Goal: Task Accomplishment & Management: Manage account settings

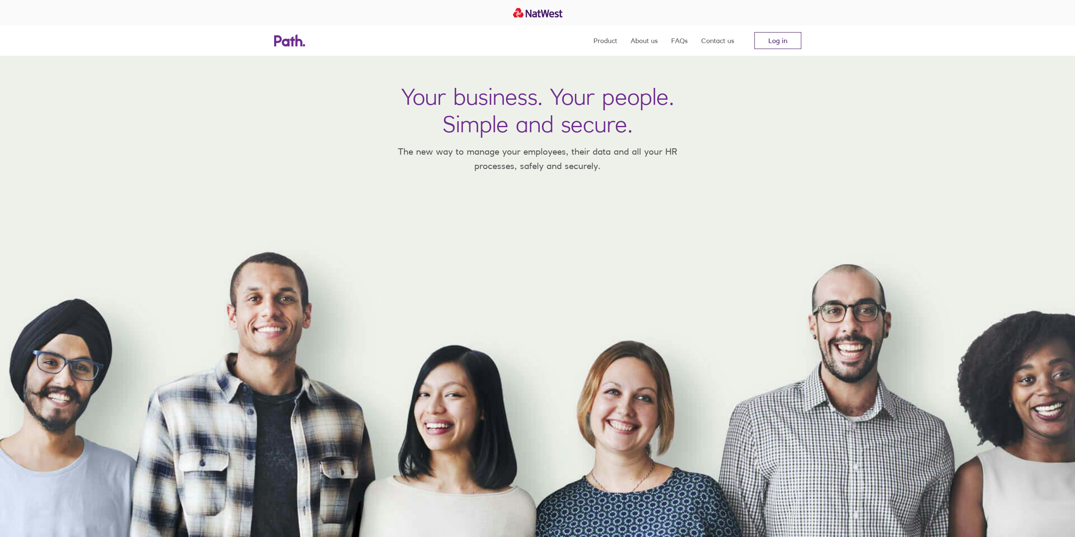
click at [767, 43] on link "Log in" at bounding box center [778, 40] width 47 height 17
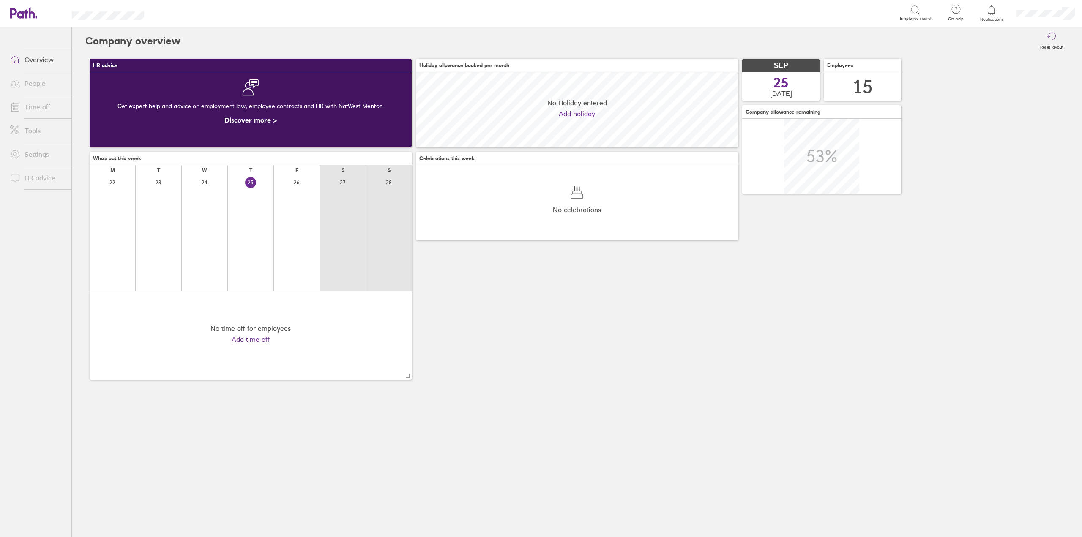
scroll to position [75, 322]
click at [25, 103] on link "Time off" at bounding box center [37, 106] width 68 height 17
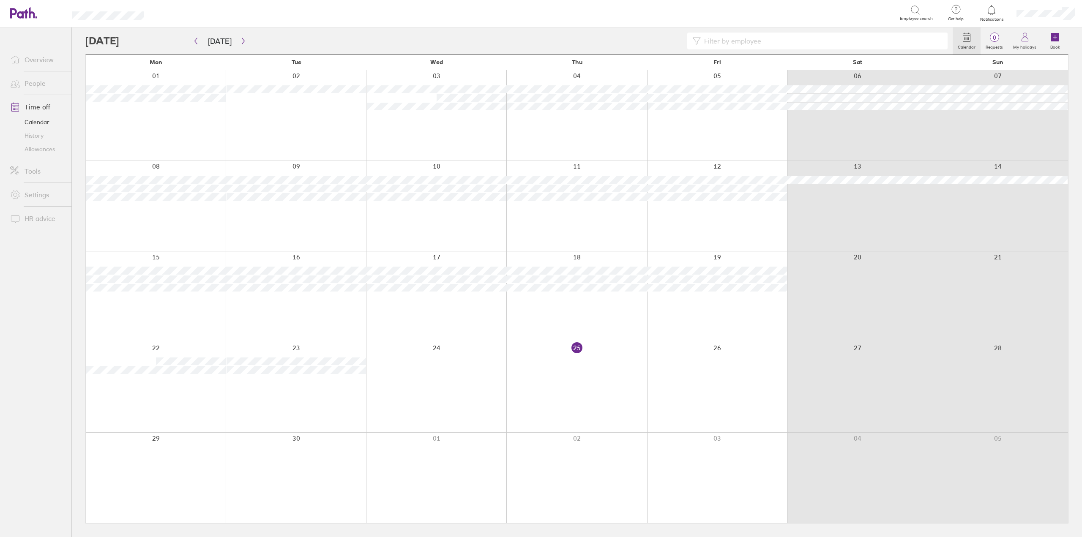
click at [393, 372] on div at bounding box center [436, 387] width 140 height 90
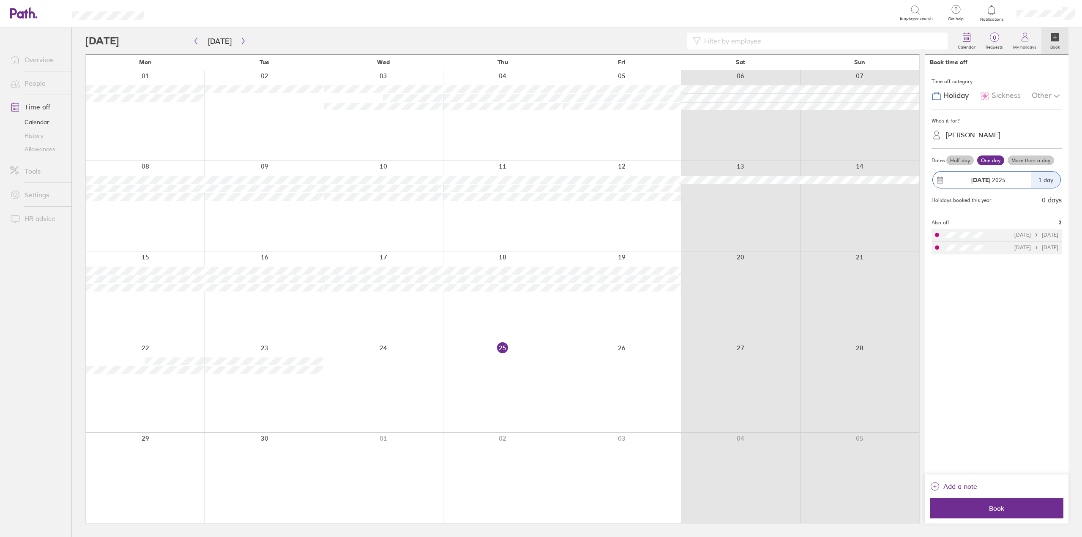
click at [1001, 93] on span "Sickness" at bounding box center [1005, 95] width 29 height 9
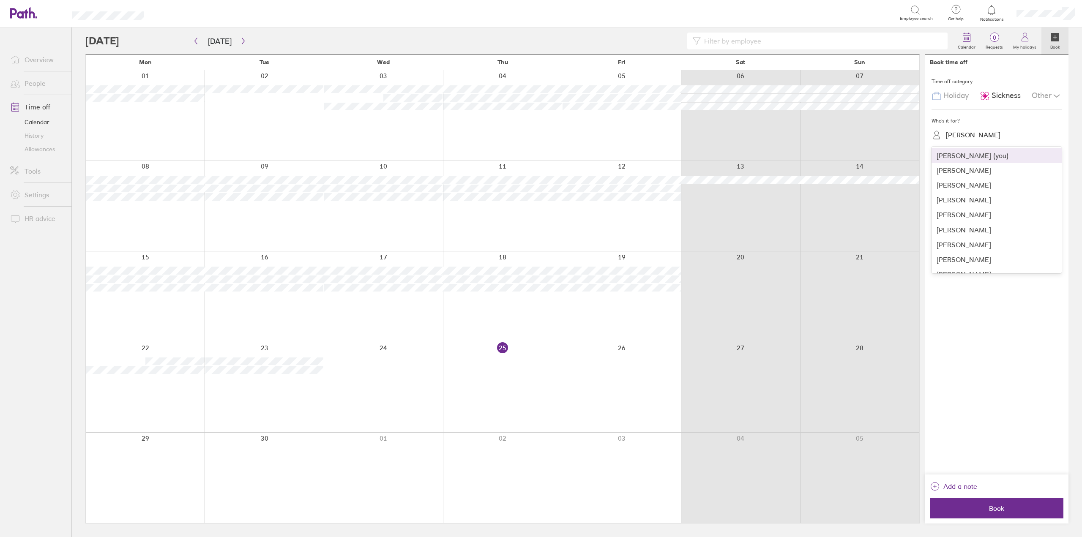
click at [983, 132] on div "Jamie Stokes" at bounding box center [973, 135] width 55 height 8
click at [966, 216] on div "Elizabeth Nicholl" at bounding box center [996, 214] width 130 height 15
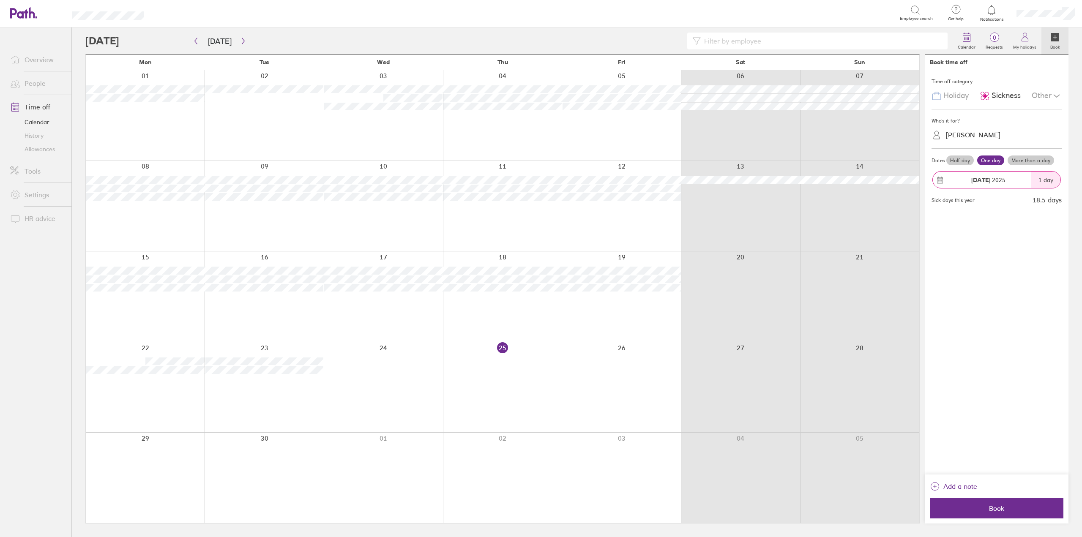
click at [1032, 161] on label "More than a day" at bounding box center [1030, 161] width 46 height 10
click at [0, 0] on input "More than a day" at bounding box center [0, 0] width 0 height 0
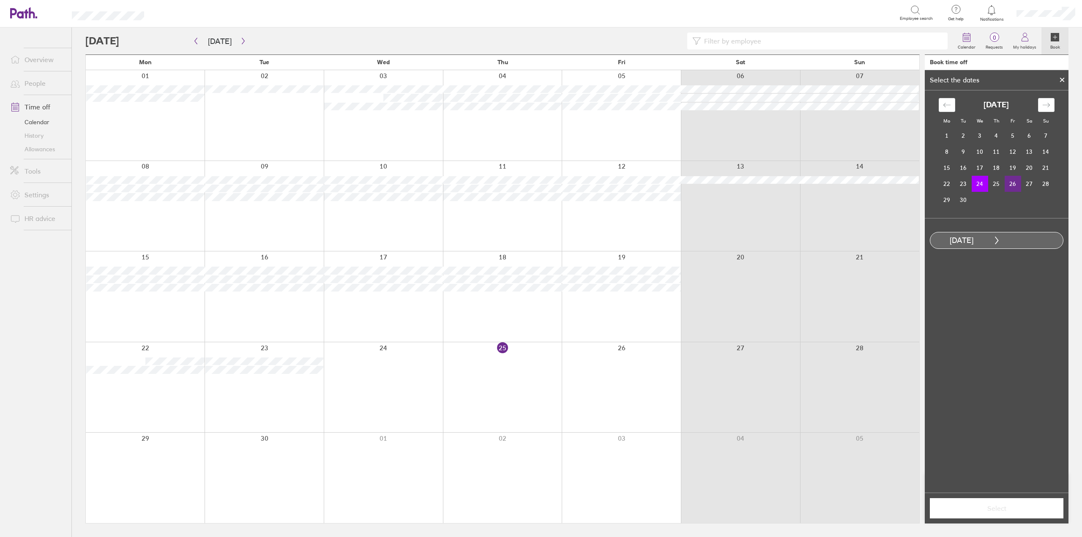
click at [1016, 182] on td "26" at bounding box center [1012, 184] width 16 height 16
click at [995, 507] on span "Select" at bounding box center [997, 509] width 122 height 8
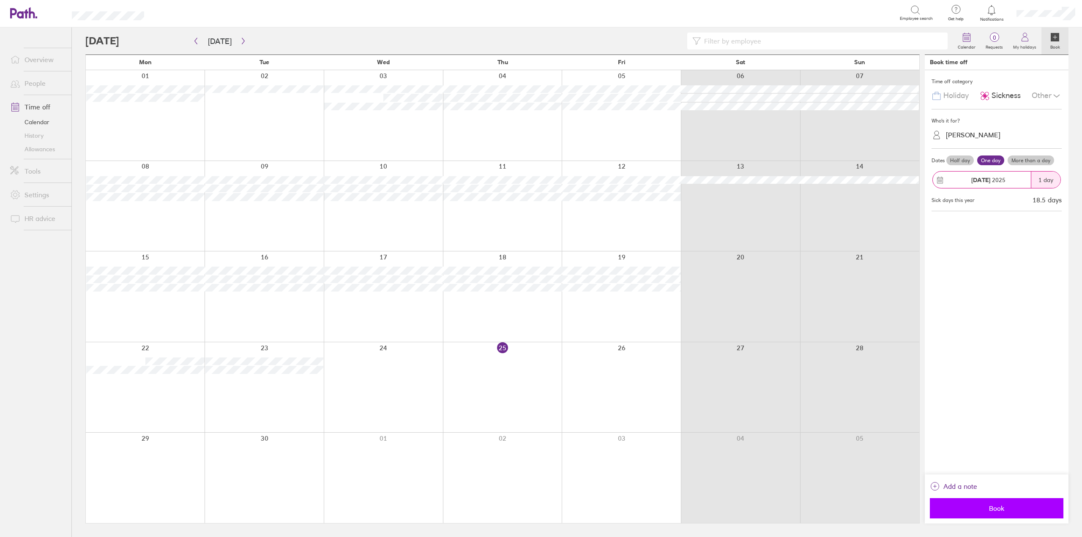
click at [983, 514] on button "Book" at bounding box center [997, 508] width 134 height 20
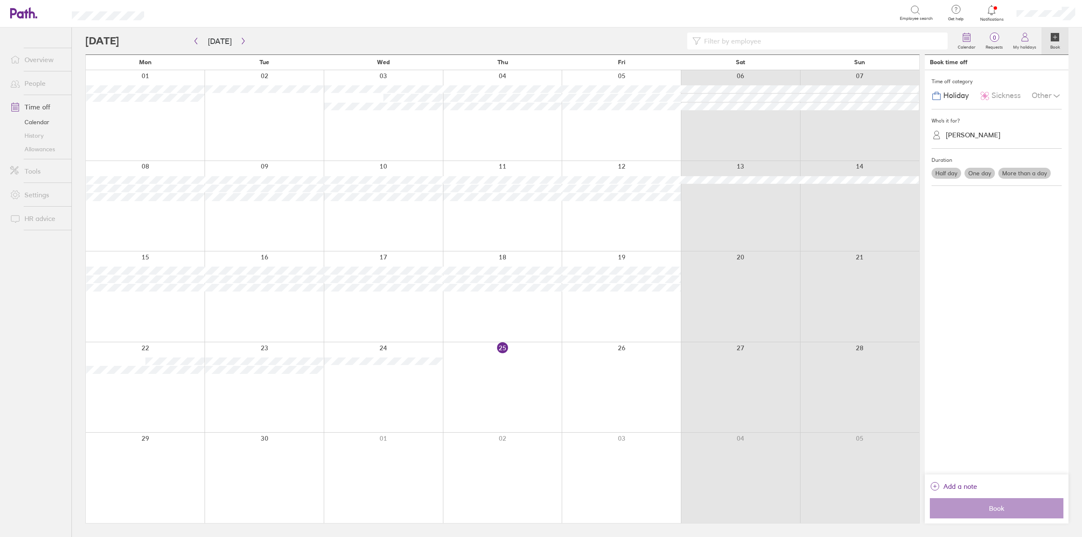
click at [398, 366] on div at bounding box center [383, 387] width 119 height 90
click at [499, 363] on div at bounding box center [502, 387] width 119 height 90
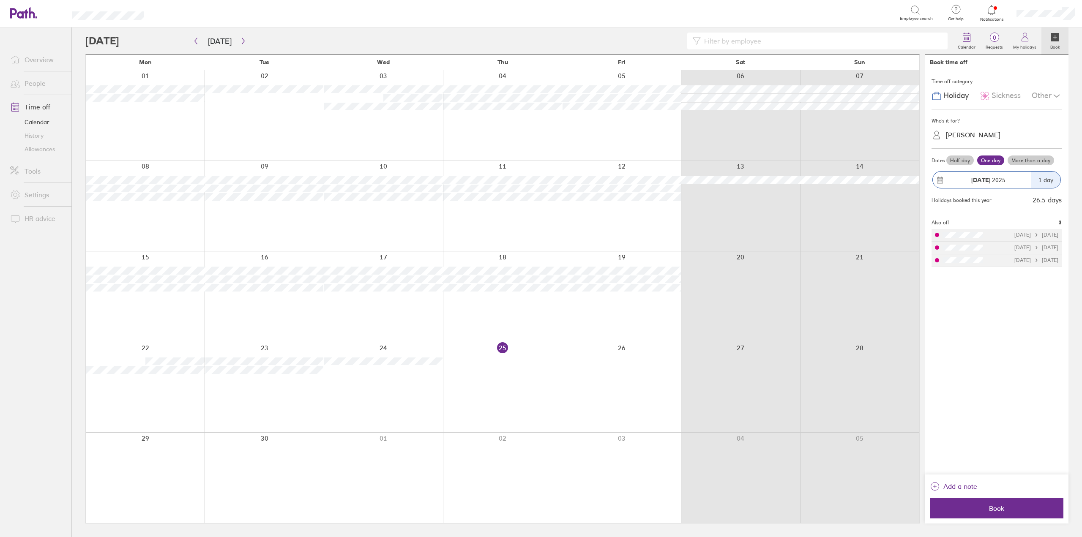
click at [1029, 157] on label "More than a day" at bounding box center [1030, 161] width 46 height 10
click at [0, 0] on input "More than a day" at bounding box center [0, 0] width 0 height 0
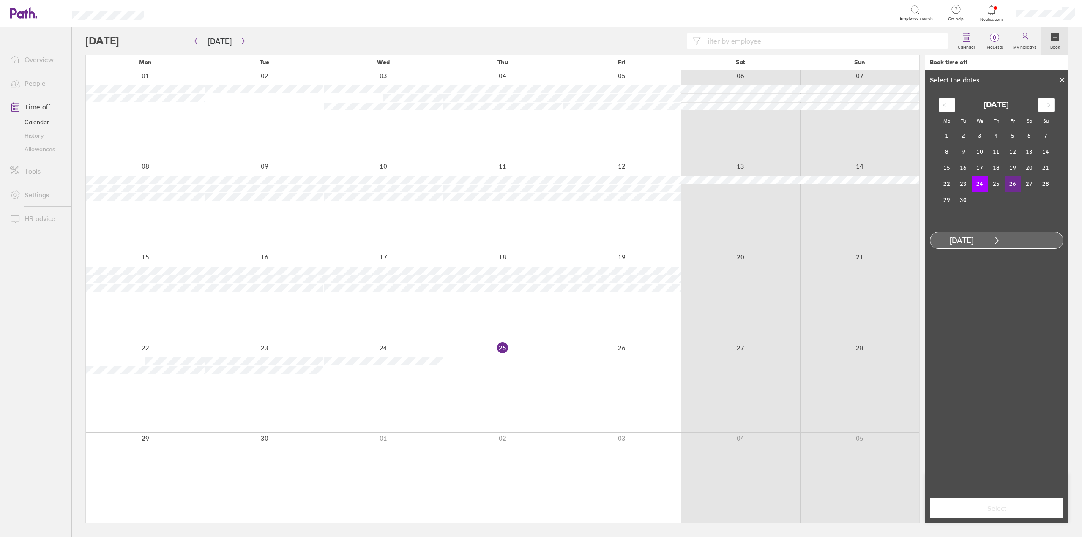
click at [1015, 188] on td "26" at bounding box center [1012, 184] width 16 height 16
click at [999, 507] on span "Select" at bounding box center [997, 509] width 122 height 8
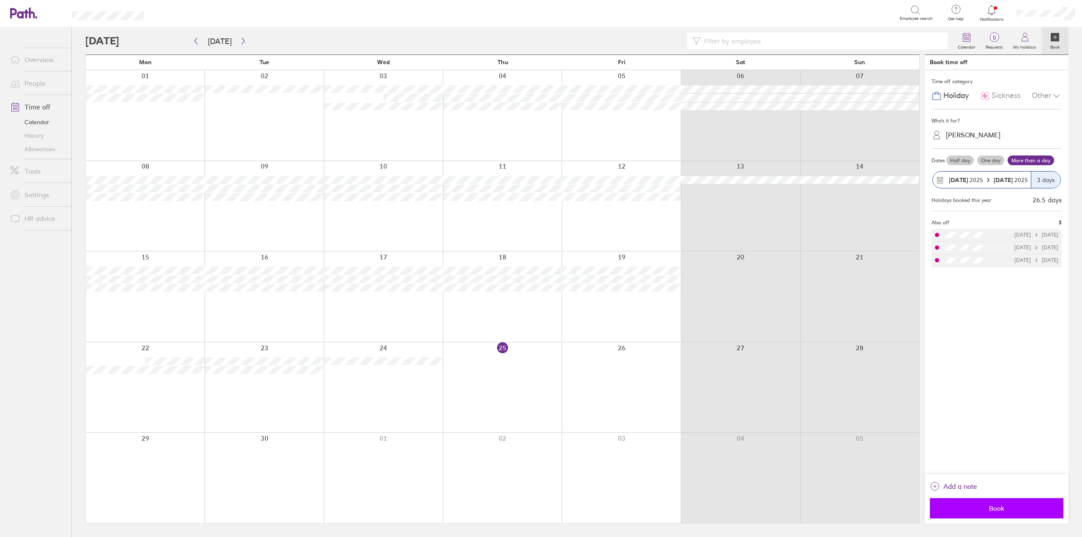
click at [991, 508] on span "Book" at bounding box center [997, 509] width 122 height 8
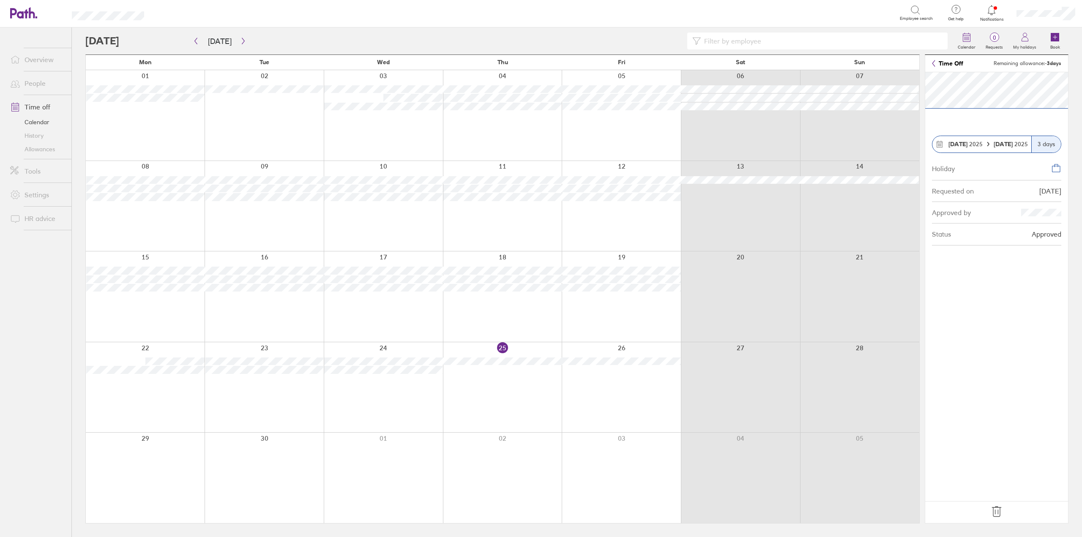
click at [999, 509] on icon at bounding box center [997, 512] width 14 height 14
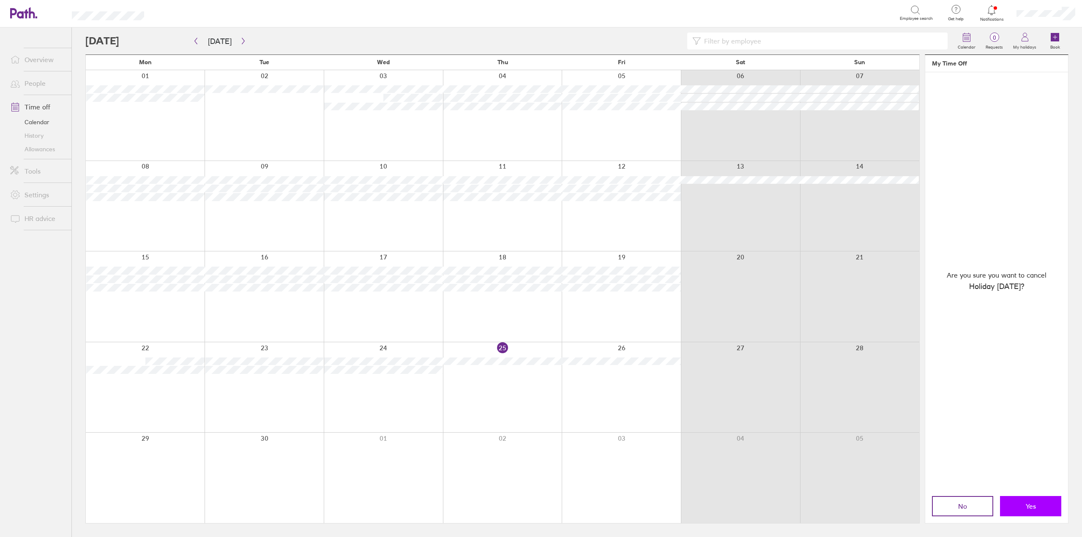
click at [1035, 507] on span "Yes" at bounding box center [1031, 506] width 10 height 8
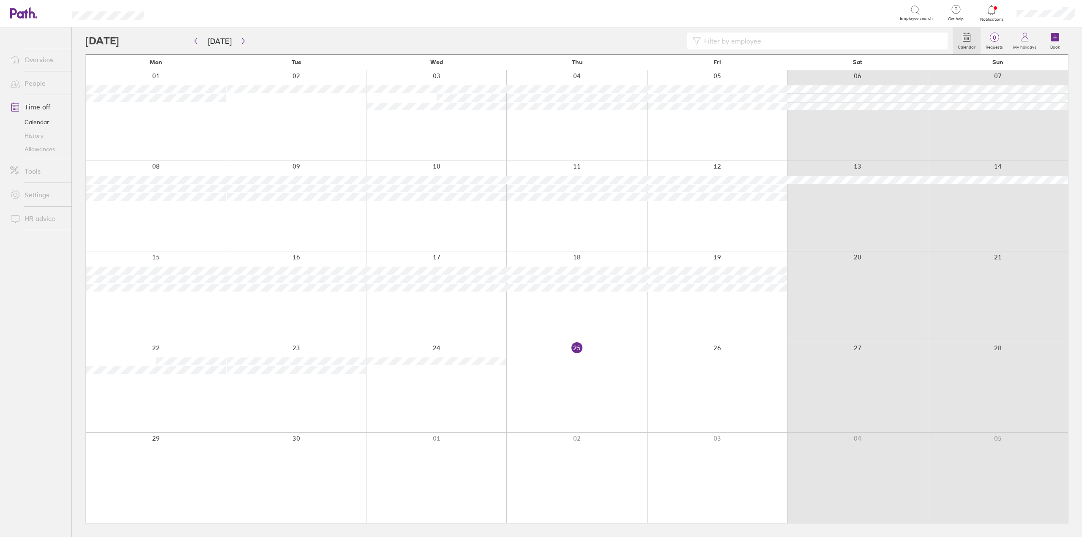
click at [591, 369] on div at bounding box center [576, 387] width 140 height 90
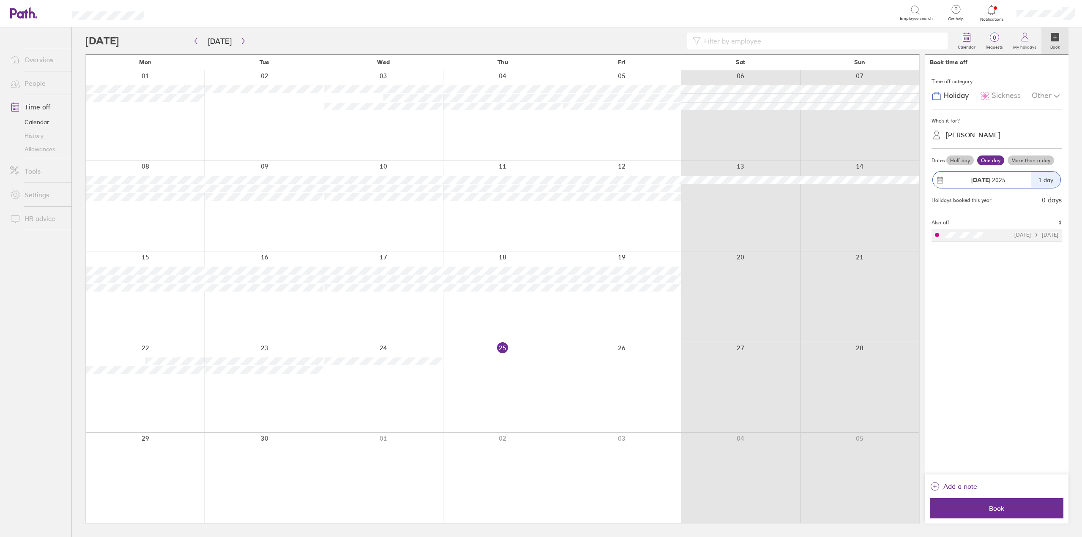
drag, startPoint x: 995, startPoint y: 93, endPoint x: 991, endPoint y: 101, distance: 8.3
click at [995, 94] on span "Sickness" at bounding box center [1005, 95] width 29 height 9
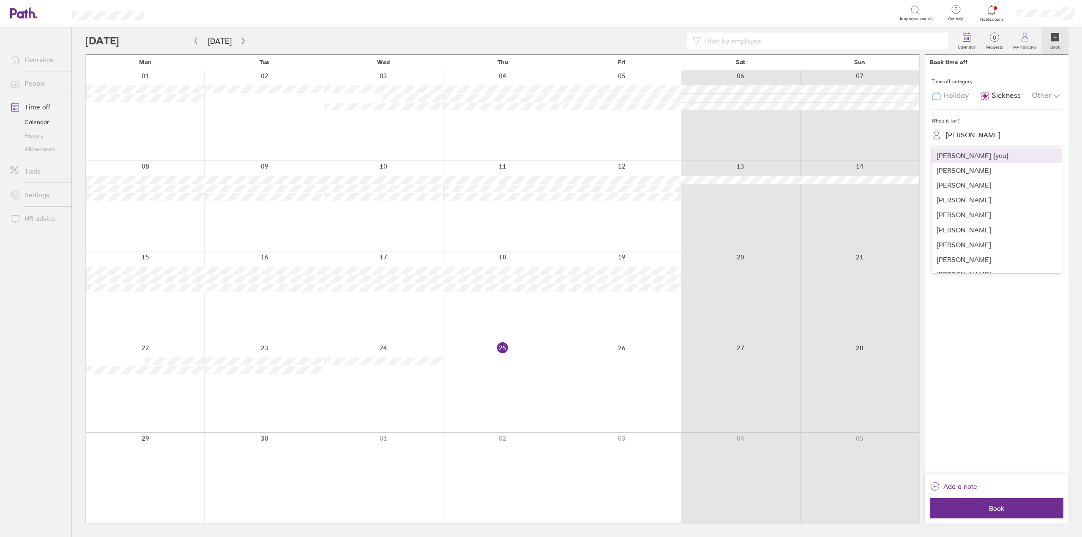
click at [962, 137] on div "Jamie Stokes" at bounding box center [973, 135] width 55 height 8
click at [969, 214] on div "Elizabeth Nicholl" at bounding box center [996, 214] width 130 height 15
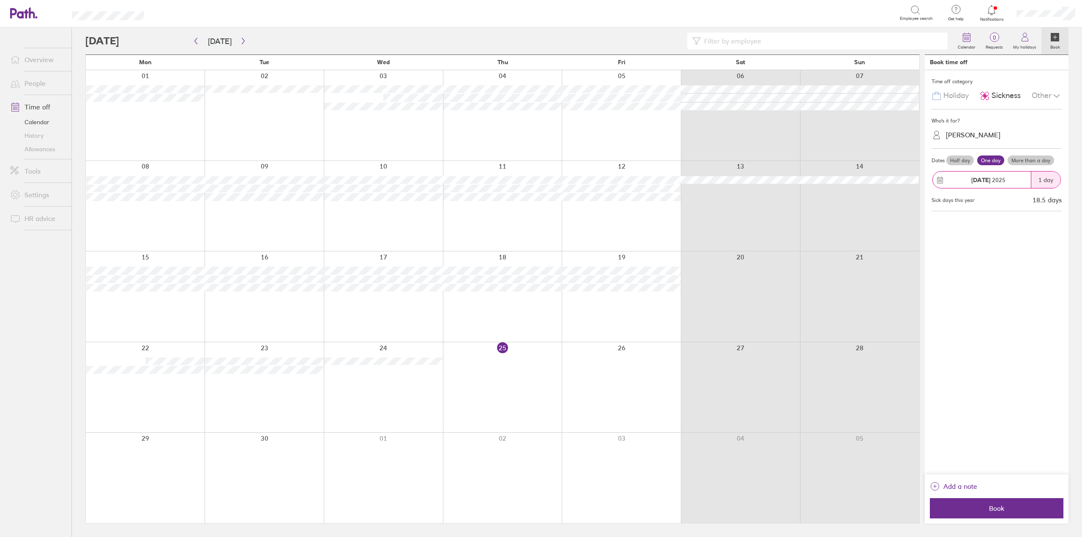
click at [1041, 161] on label "More than a day" at bounding box center [1030, 161] width 46 height 10
click at [0, 0] on input "More than a day" at bounding box center [0, 0] width 0 height 0
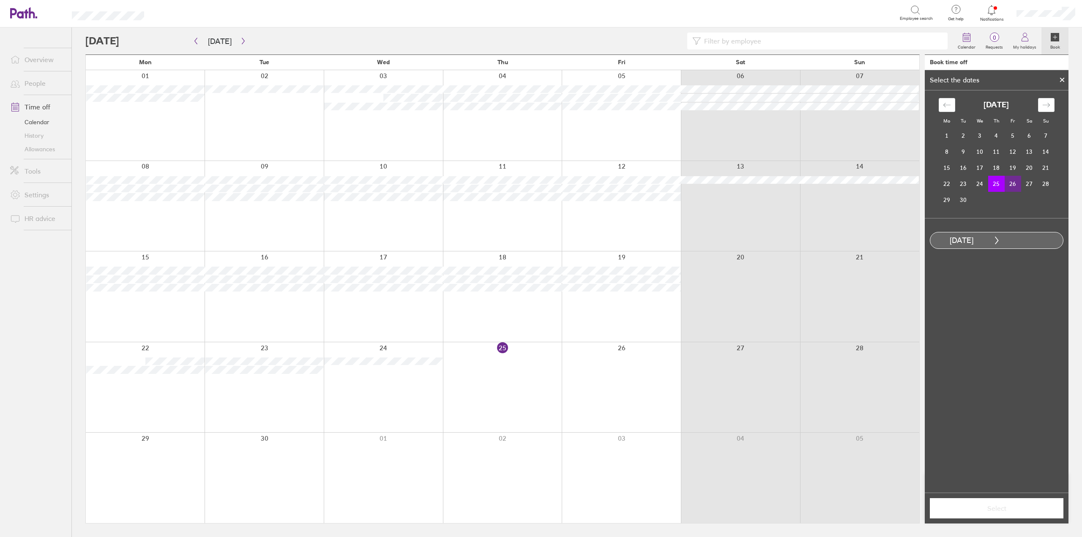
click at [1014, 183] on td "26" at bounding box center [1012, 184] width 16 height 16
click at [997, 513] on button "Select" at bounding box center [997, 508] width 134 height 20
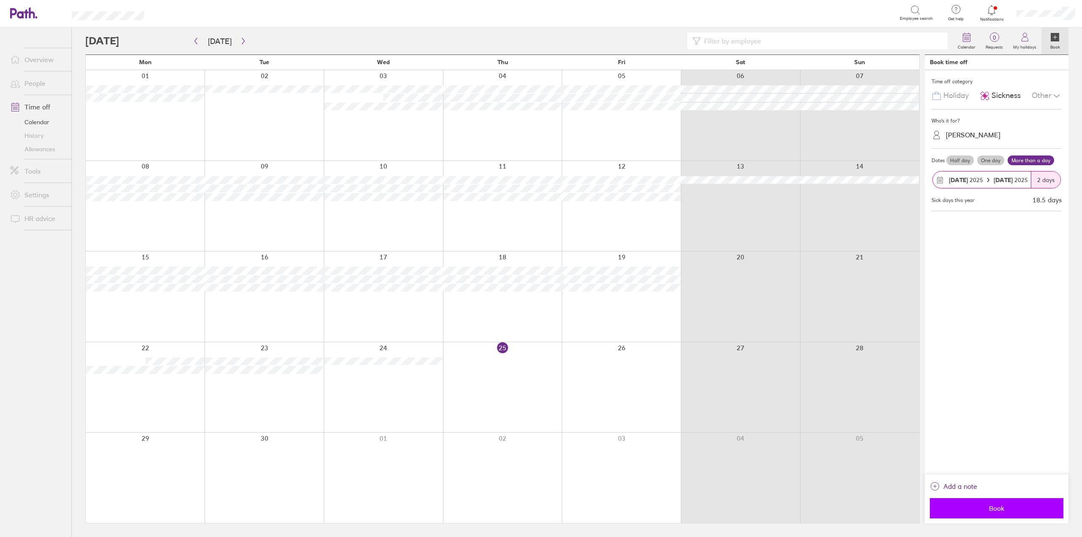
click at [969, 517] on button "Book" at bounding box center [997, 508] width 134 height 20
